Goal: Task Accomplishment & Management: Use online tool/utility

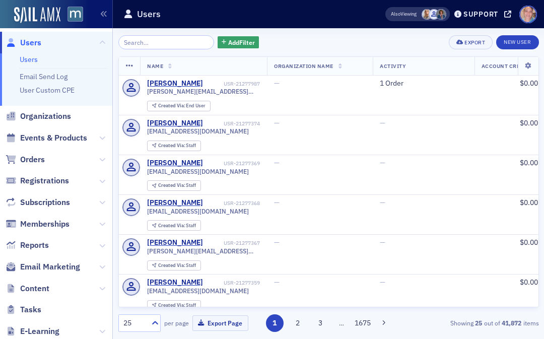
click at [161, 45] on input "search" at bounding box center [166, 42] width 96 height 14
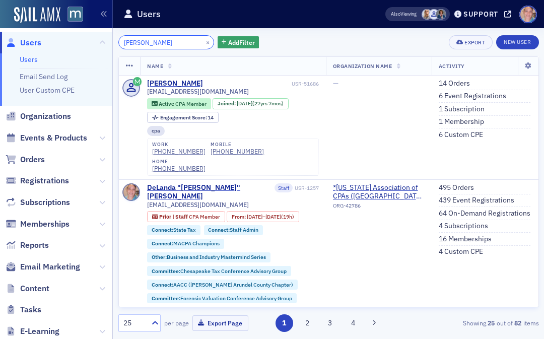
type input "[PERSON_NAME]"
click at [198, 183] on div "DeLanda "[PERSON_NAME]" [PERSON_NAME]" at bounding box center [210, 192] width 126 height 18
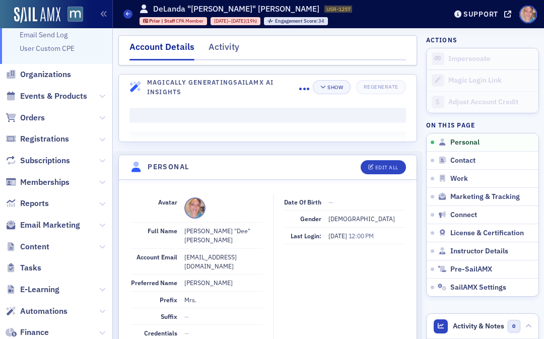
scroll to position [60, 0]
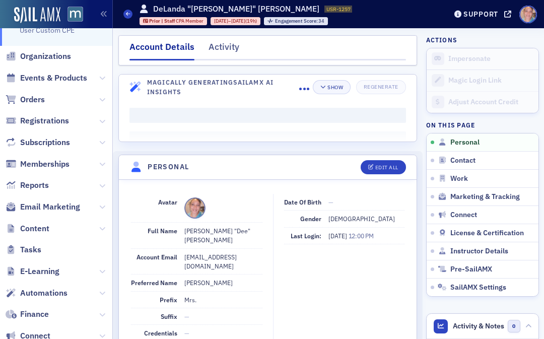
click at [59, 202] on span "Email Marketing" at bounding box center [50, 207] width 60 height 11
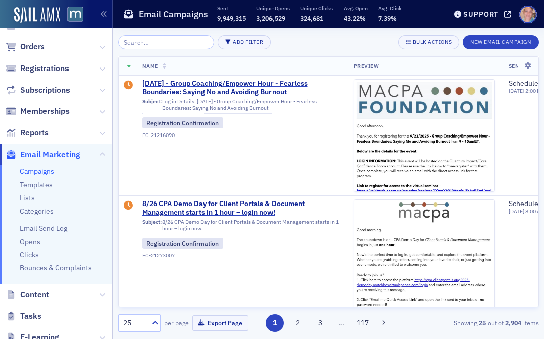
click at [38, 167] on link "Campaigns" at bounding box center [37, 171] width 35 height 9
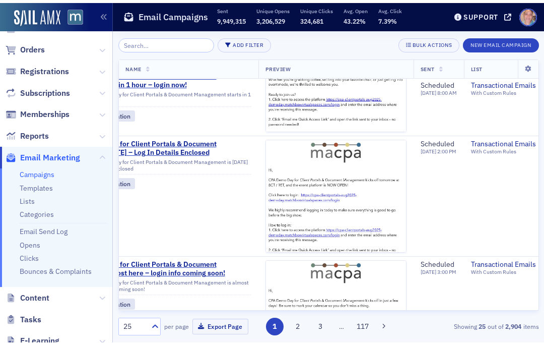
scroll to position [204, 46]
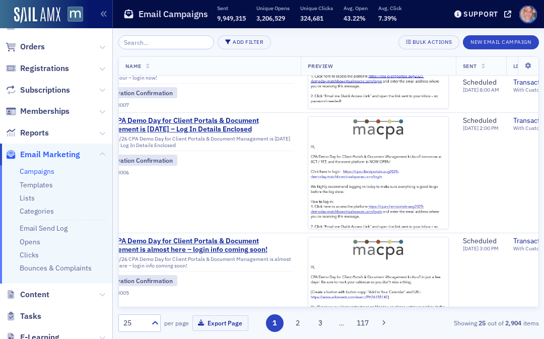
click at [493, 43] on button "New Email Campaign" at bounding box center [501, 42] width 76 height 14
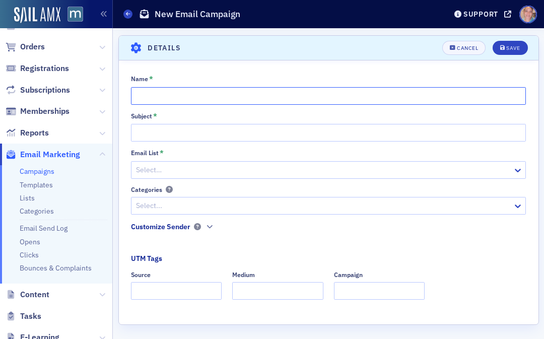
click at [482, 90] on input "Name *" at bounding box center [328, 96] width 395 height 18
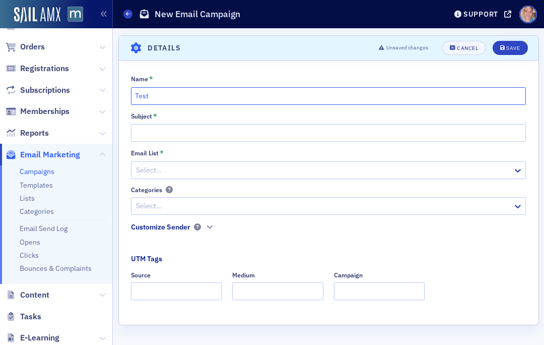
type input "Test"
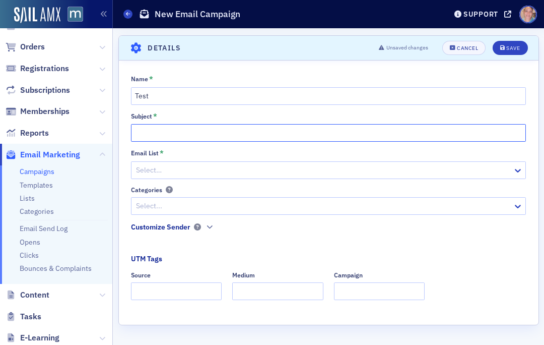
click at [190, 128] on input "Subject *" at bounding box center [328, 133] width 395 height 18
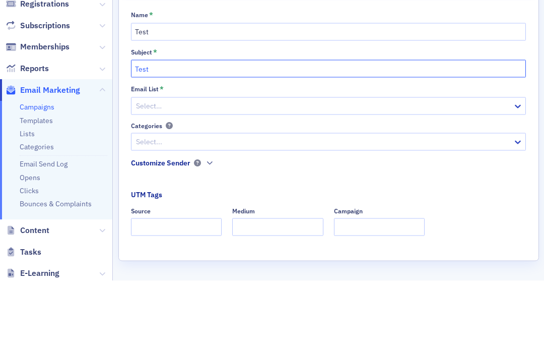
type input "Test"
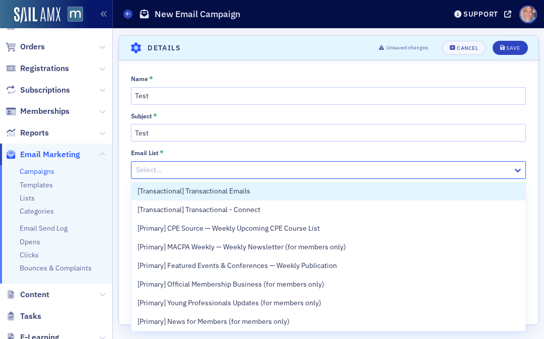
click at [267, 189] on div "[Transactional] Transactional Emails" at bounding box center [329, 191] width 382 height 11
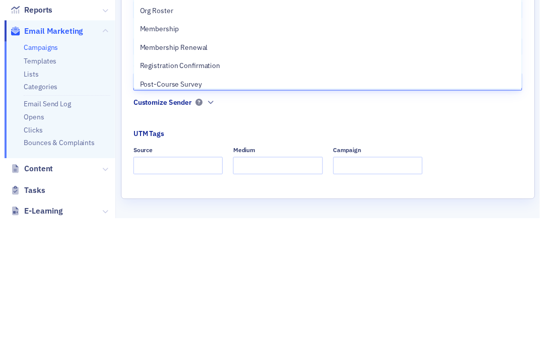
scroll to position [27, 0]
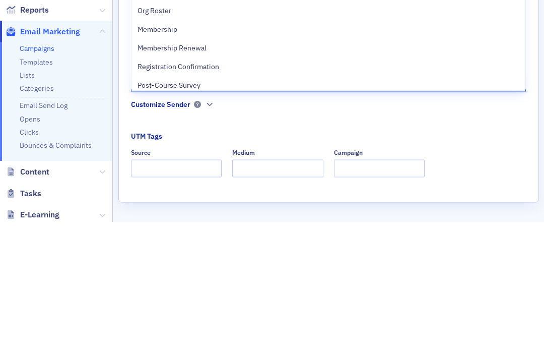
click at [205, 184] on span "Registration Confirmation" at bounding box center [179, 189] width 82 height 11
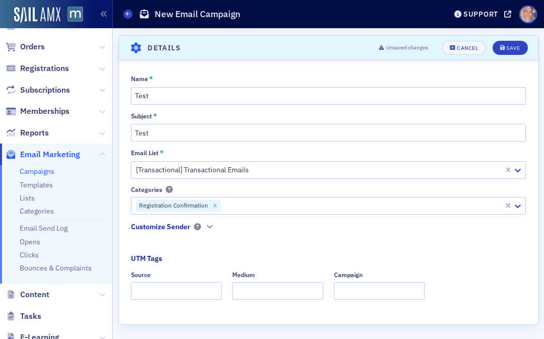
click at [516, 48] on div "Save" at bounding box center [514, 48] width 14 height 6
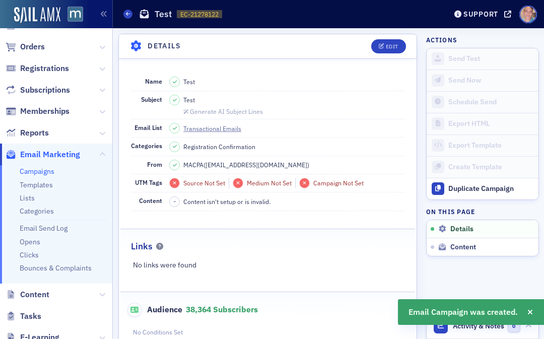
scroll to position [47, 0]
click at [388, 45] on div "Edit" at bounding box center [392, 47] width 13 height 6
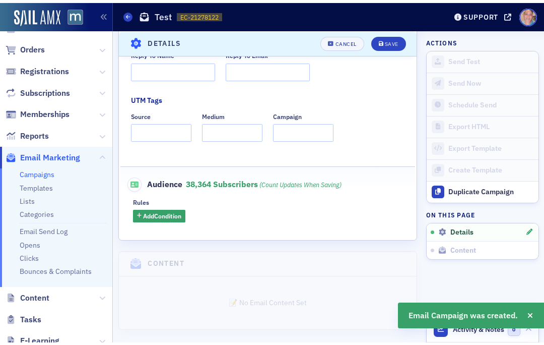
scroll to position [277, 0]
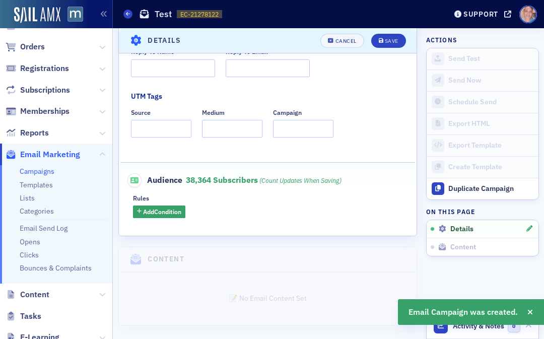
click at [162, 210] on span "Add Condition" at bounding box center [162, 211] width 38 height 9
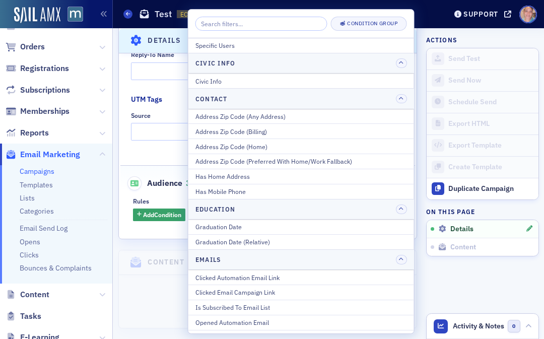
scroll to position [0, 0]
click at [231, 43] on div "Specific Users" at bounding box center [302, 45] width 212 height 9
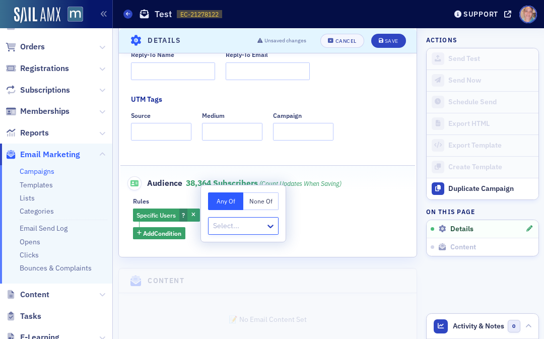
click at [194, 213] on icon "button" at bounding box center [194, 216] width 4 height 6
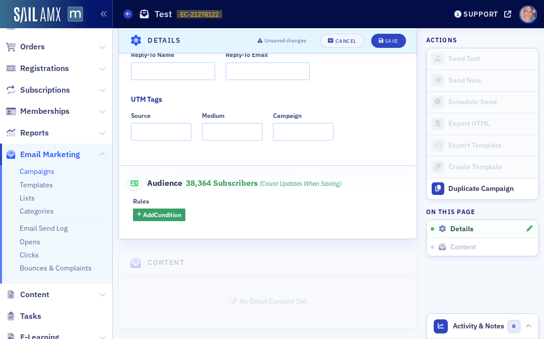
click at [177, 211] on span "Add Condition" at bounding box center [162, 214] width 38 height 9
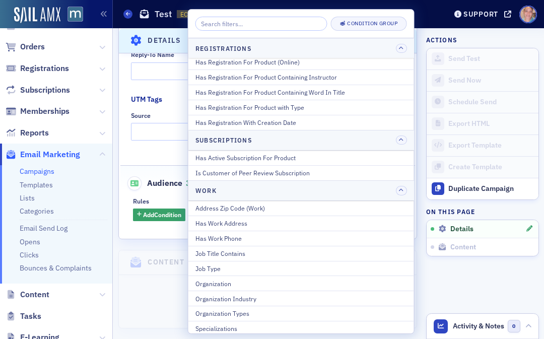
scroll to position [1301, 0]
